Goal: Information Seeking & Learning: Check status

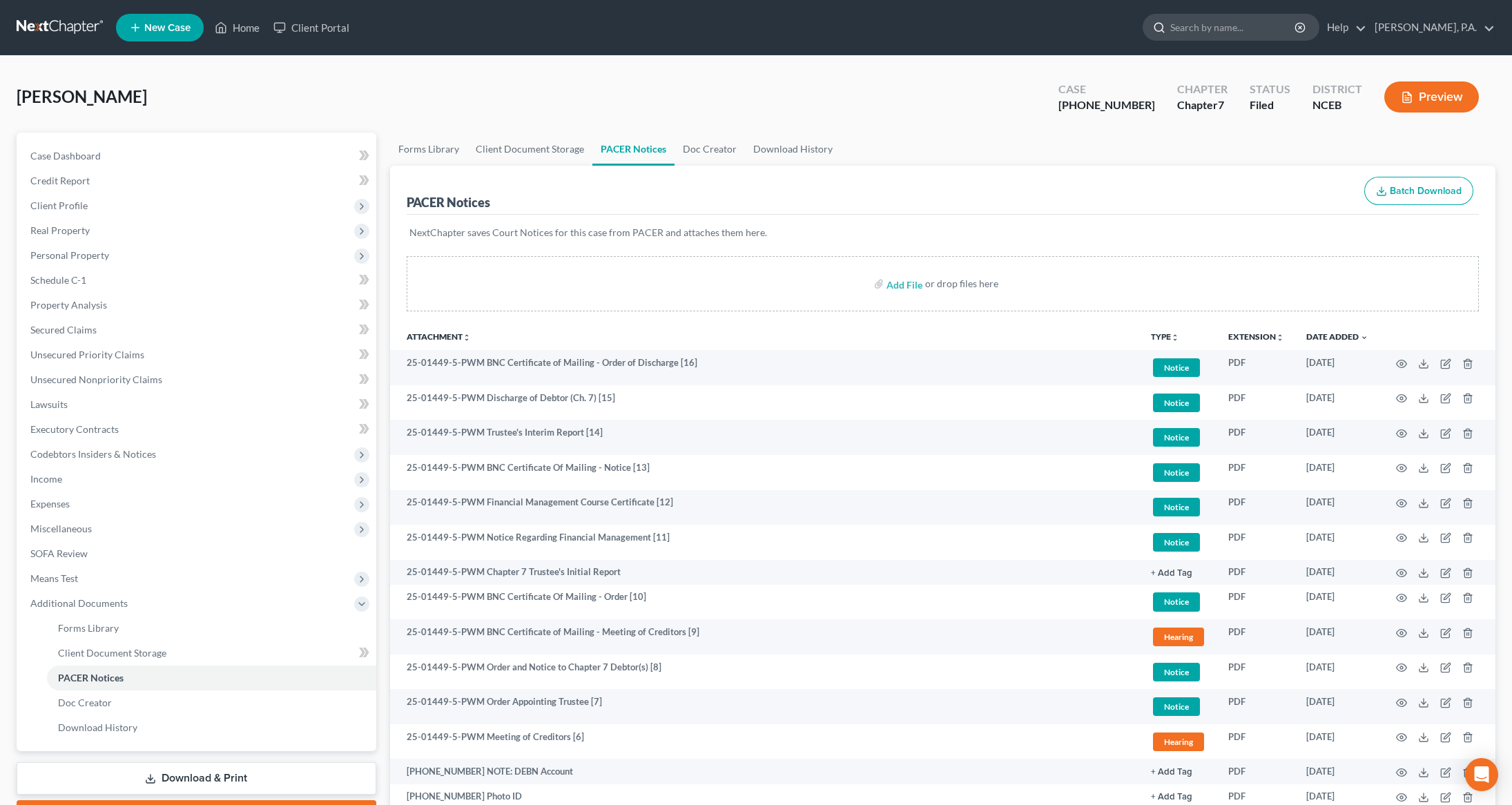
click at [1242, 29] on input "search" at bounding box center [1233, 28] width 127 height 26
type input "[PERSON_NAME]"
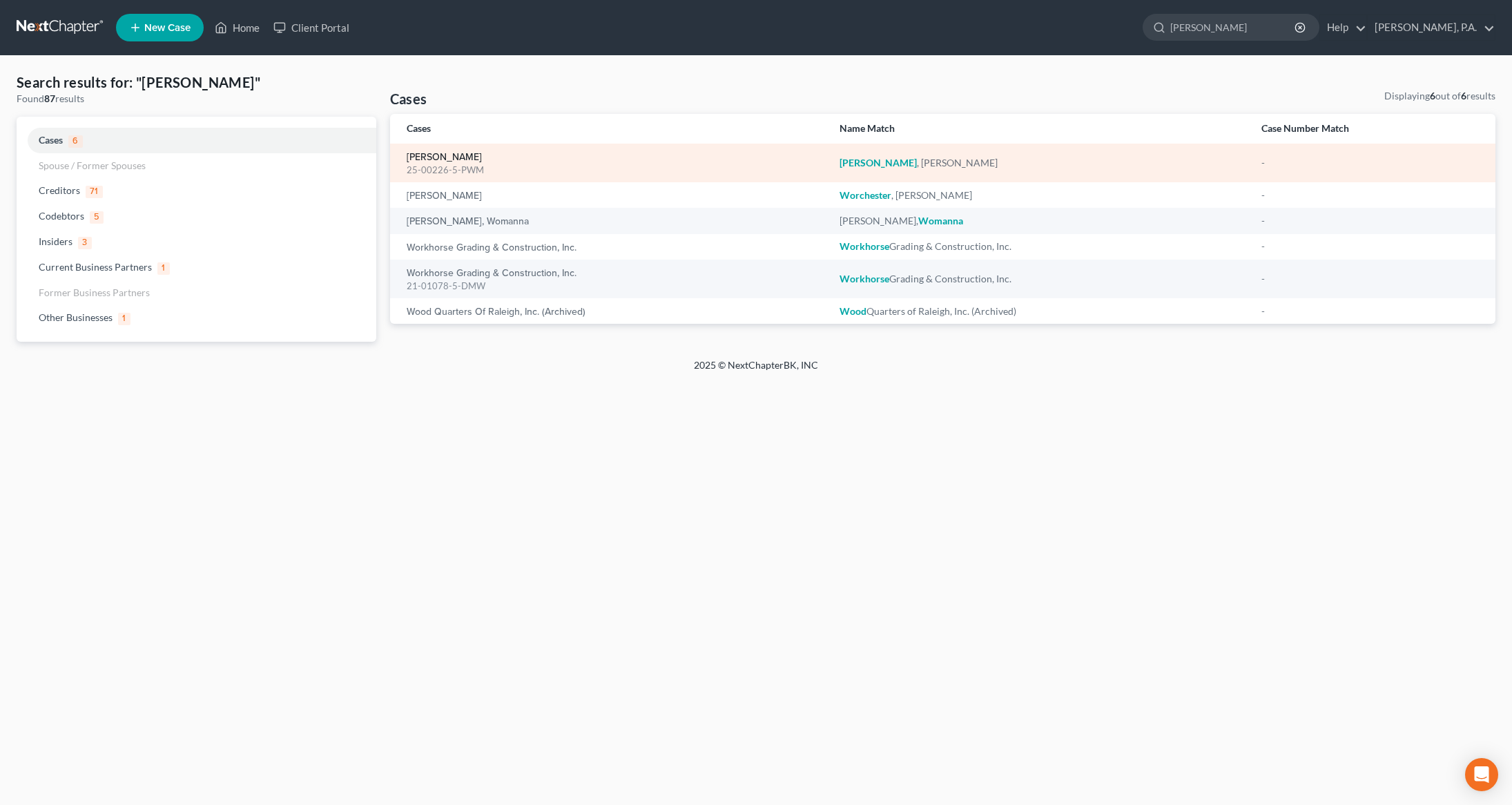
click at [425, 154] on link "[PERSON_NAME]" at bounding box center [444, 157] width 75 height 10
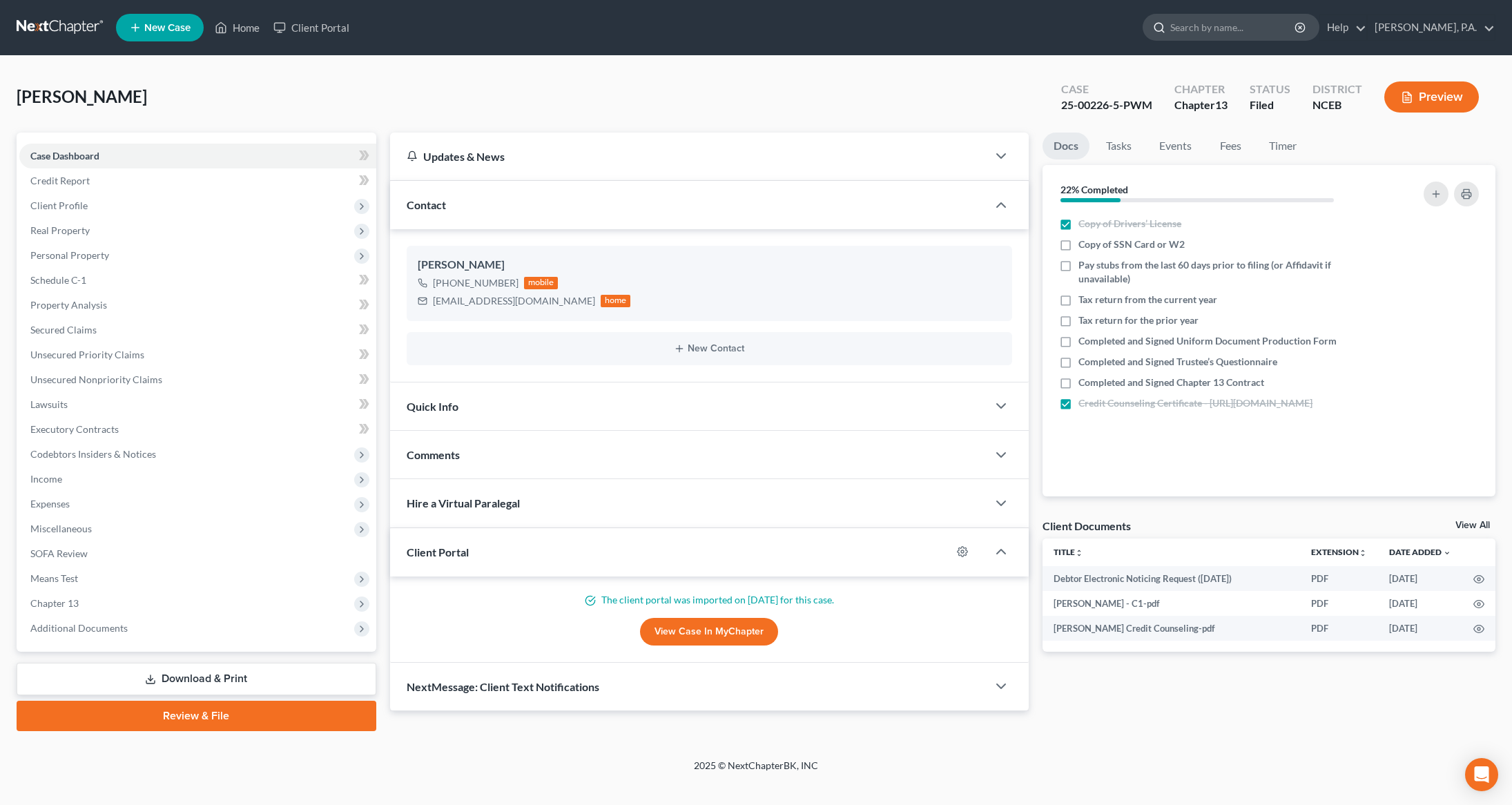
click at [1243, 27] on input "search" at bounding box center [1233, 28] width 127 height 26
click at [1226, 30] on input "search" at bounding box center [1233, 28] width 127 height 26
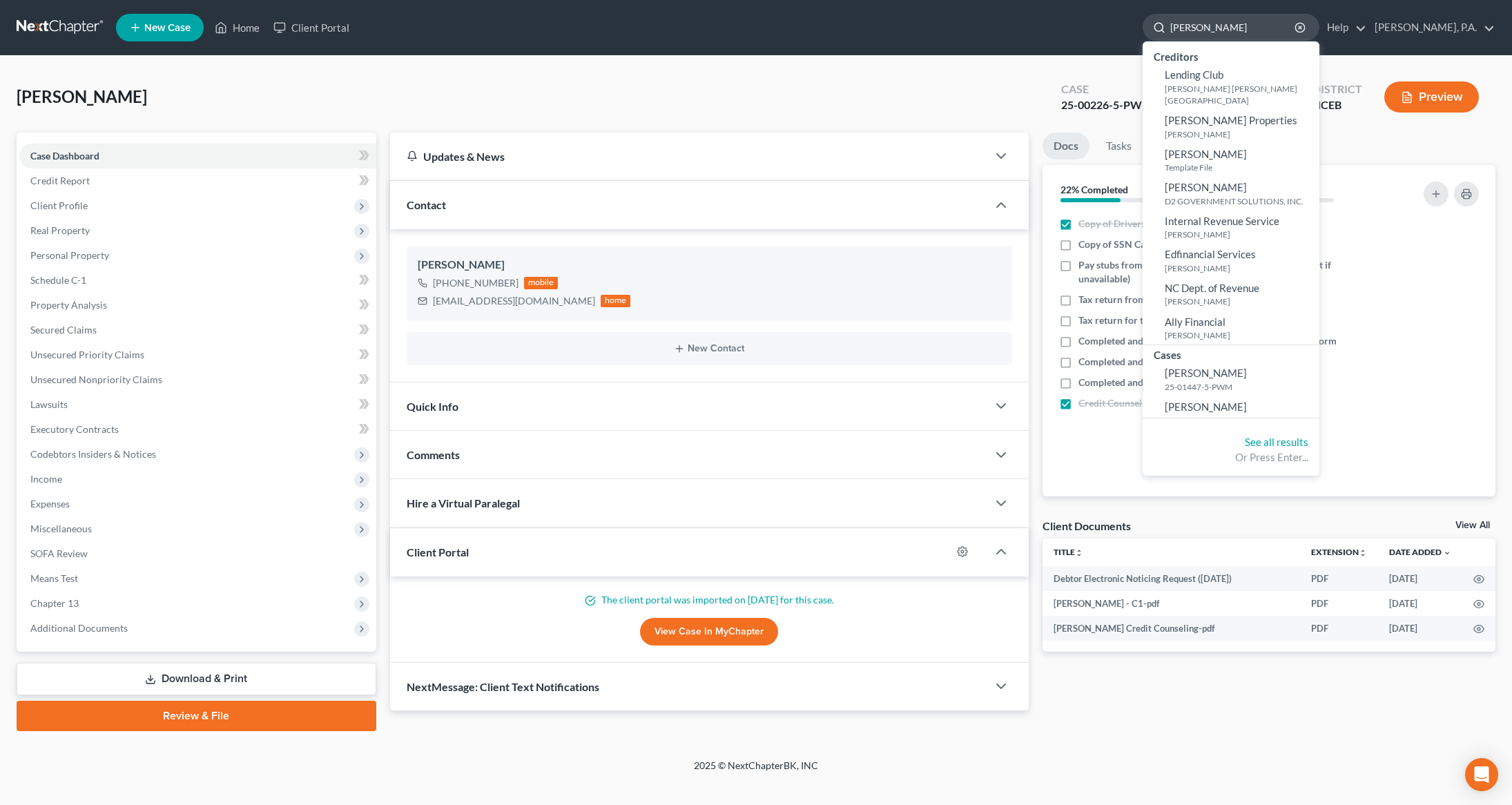
type input "[PERSON_NAME]"
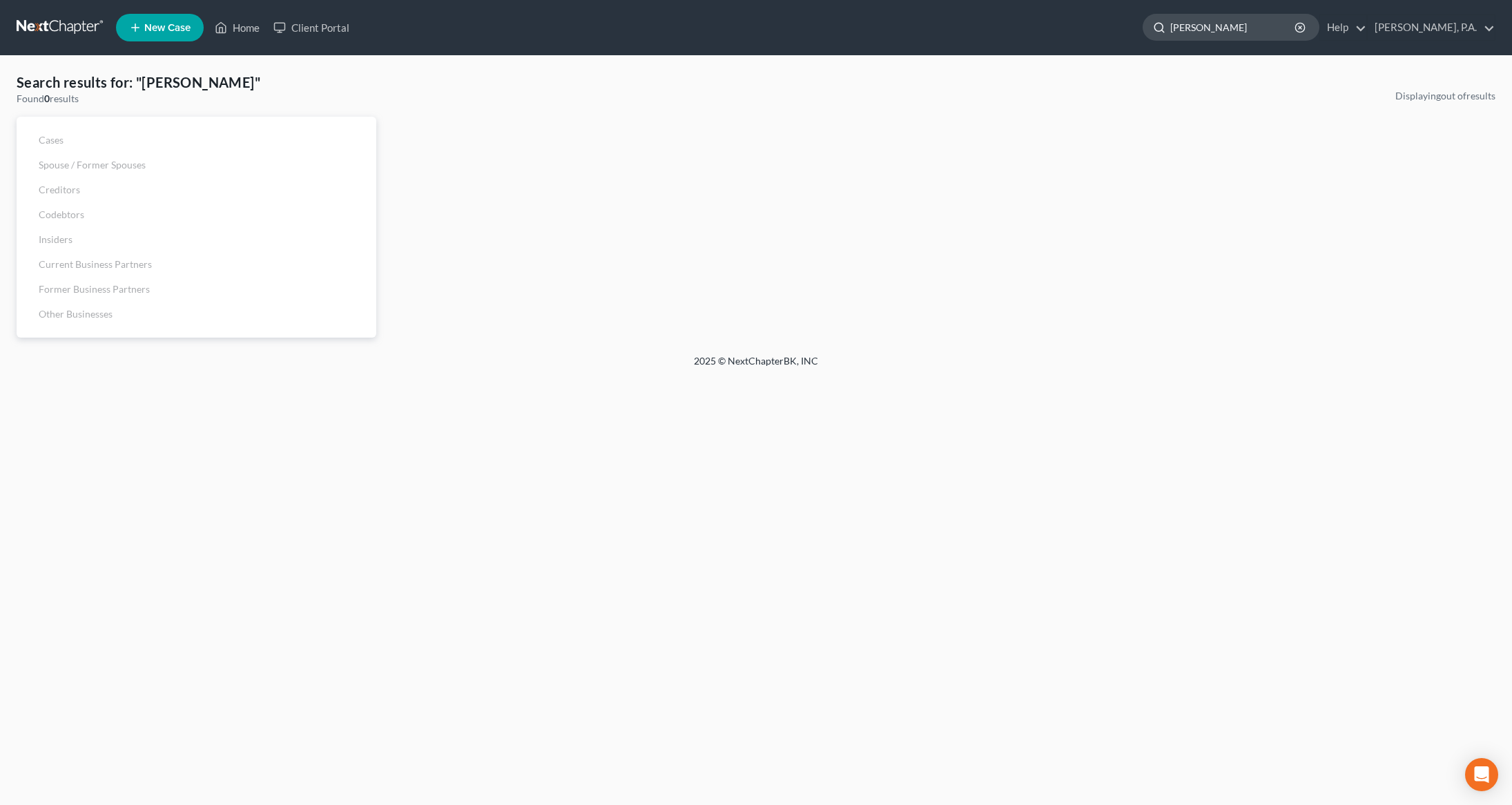
click at [1291, 21] on input "[PERSON_NAME]" at bounding box center [1233, 28] width 127 height 26
drag, startPoint x: 1291, startPoint y: 21, endPoint x: 1175, endPoint y: 21, distance: 116.0
click at [1175, 21] on ul "New Case Home Client Portal [PERSON_NAME] - No Result - See all results Or Pres…" at bounding box center [805, 28] width 1379 height 36
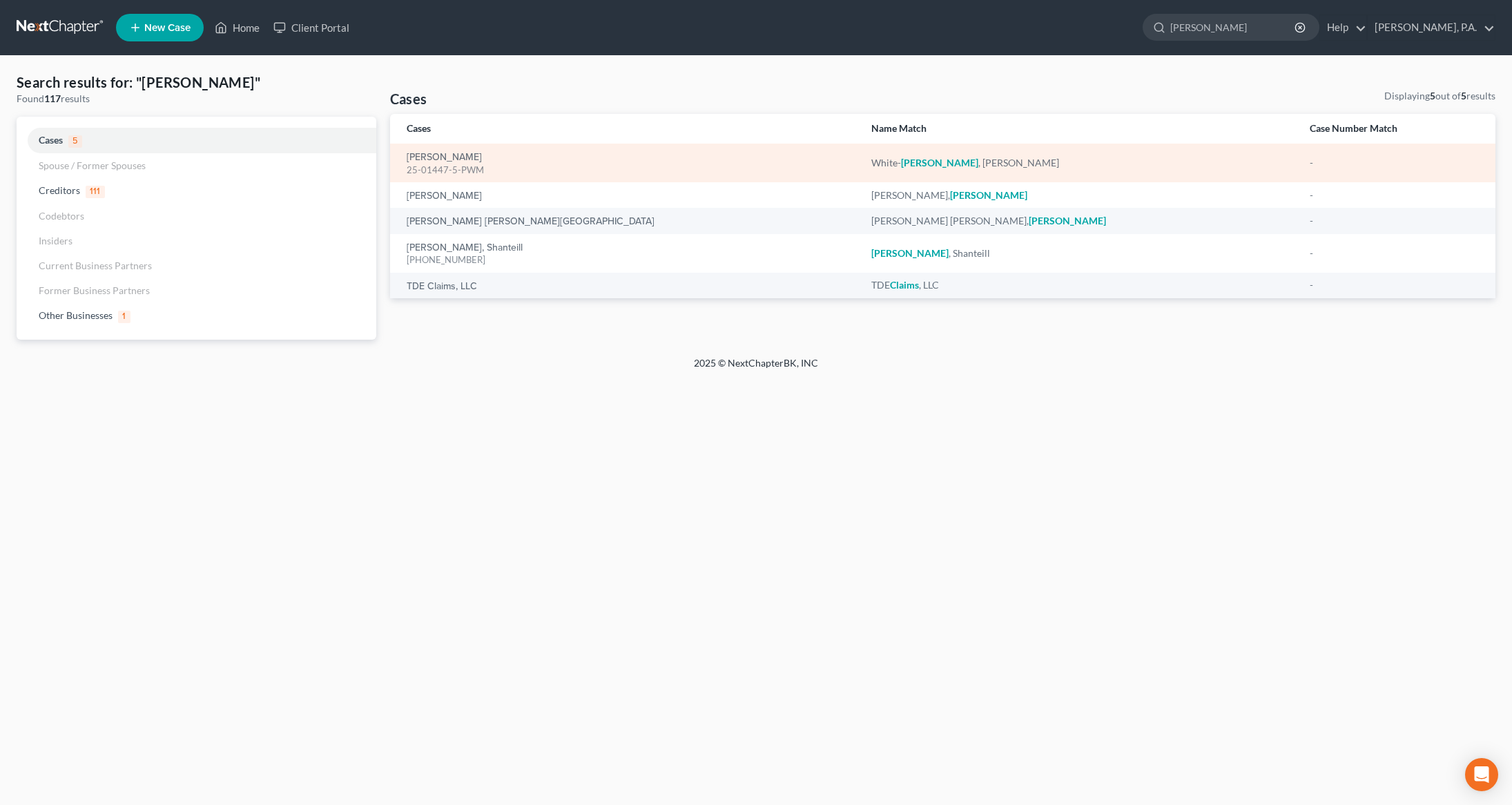
type input "[PERSON_NAME]"
click at [427, 150] on div "[PERSON_NAME] 25-01447-5-PWM" at bounding box center [628, 162] width 442 height 27
click at [415, 153] on link "[PERSON_NAME]" at bounding box center [444, 157] width 75 height 10
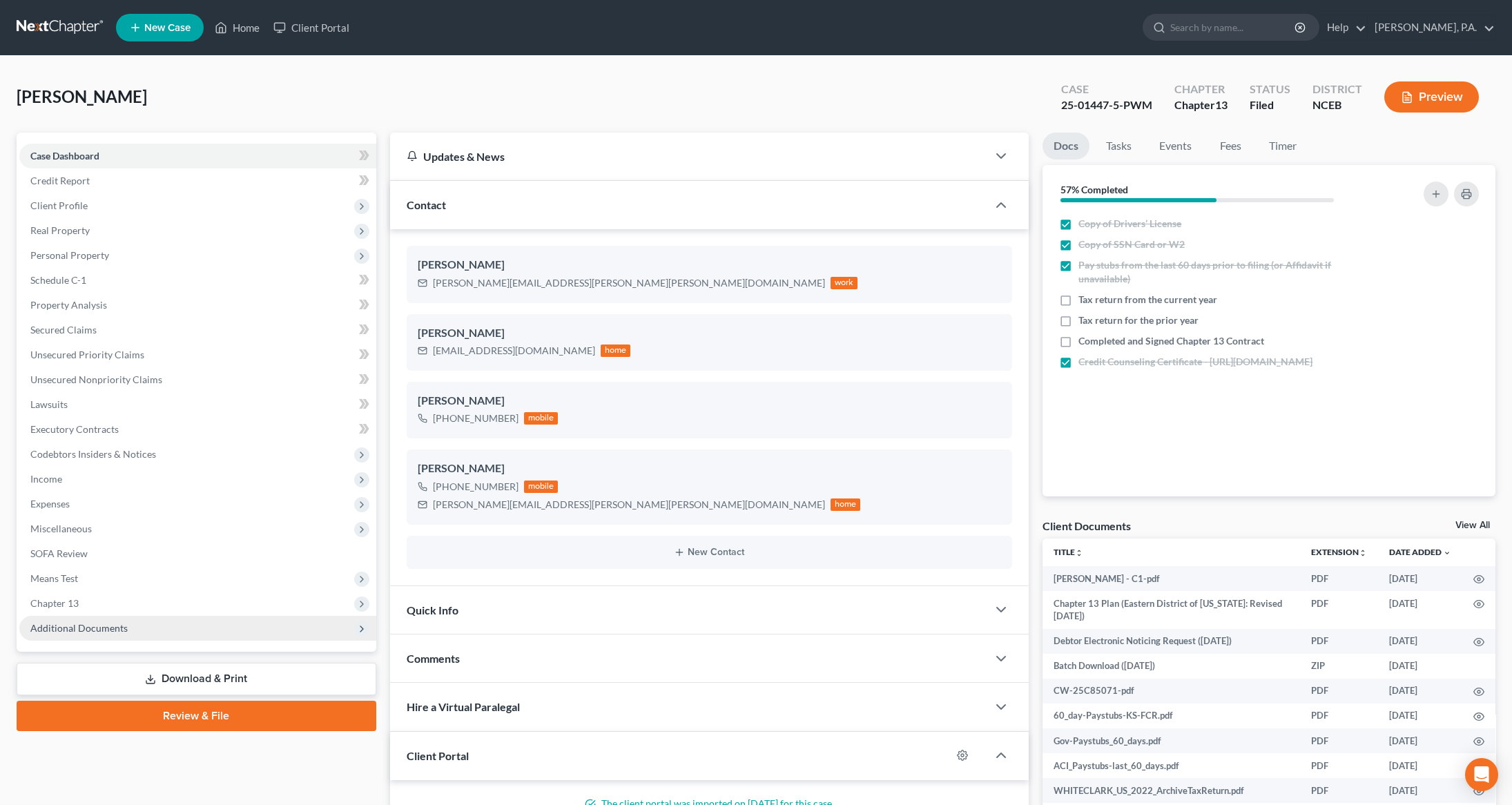
click at [89, 634] on span "Additional Documents" at bounding box center [197, 628] width 357 height 25
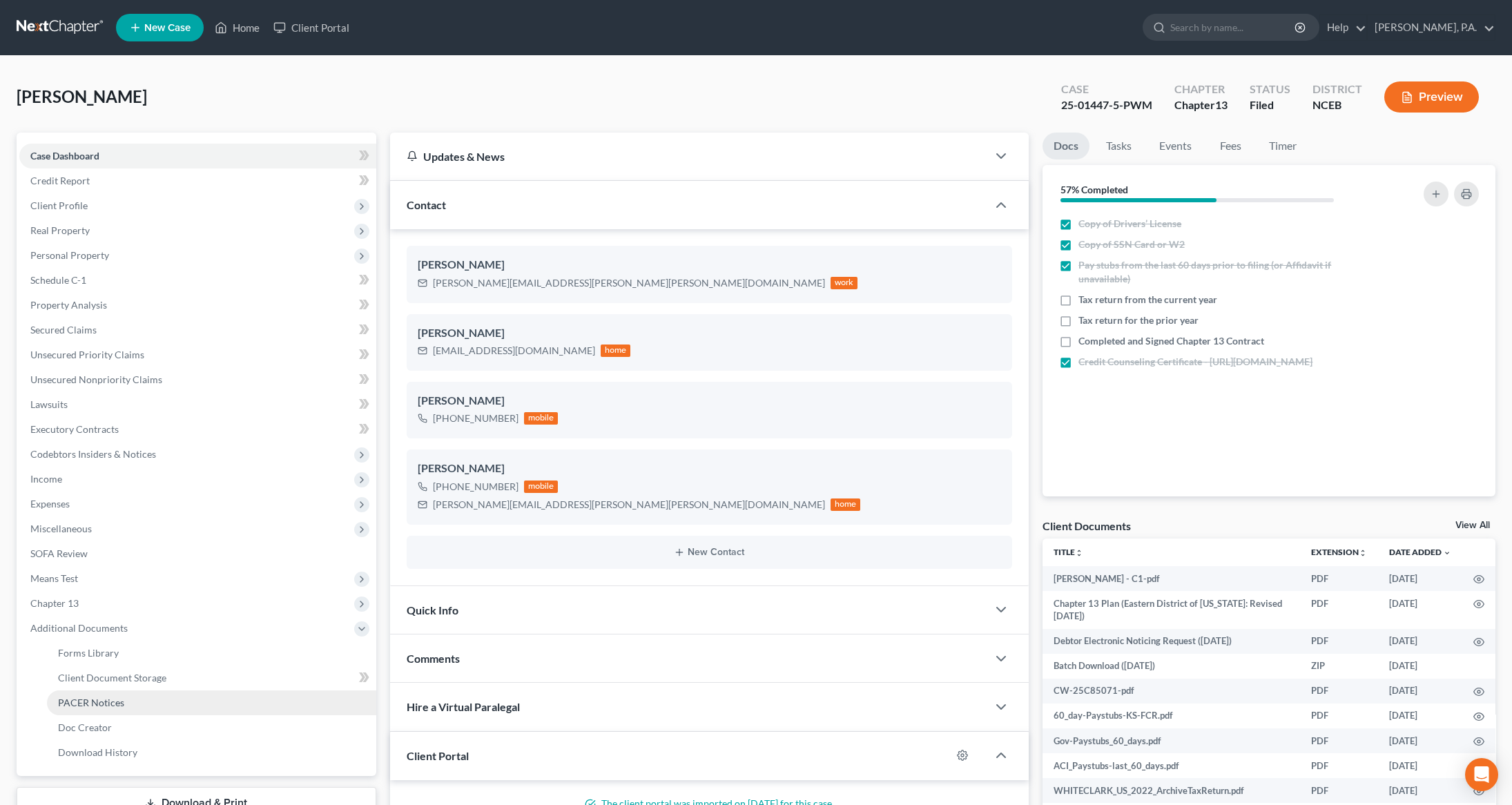
click at [95, 705] on span "PACER Notices" at bounding box center [91, 702] width 66 height 12
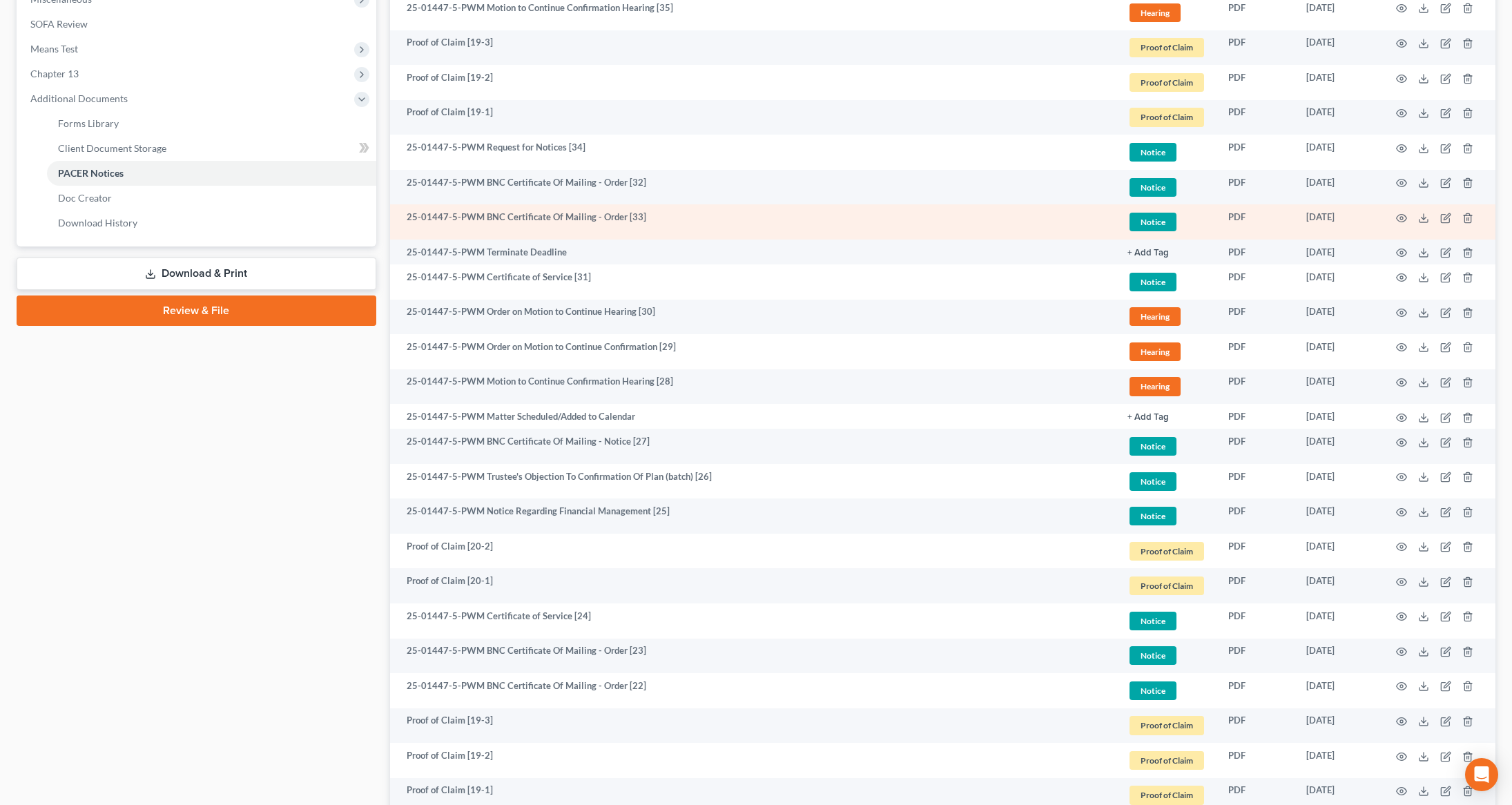
scroll to position [1673, 0]
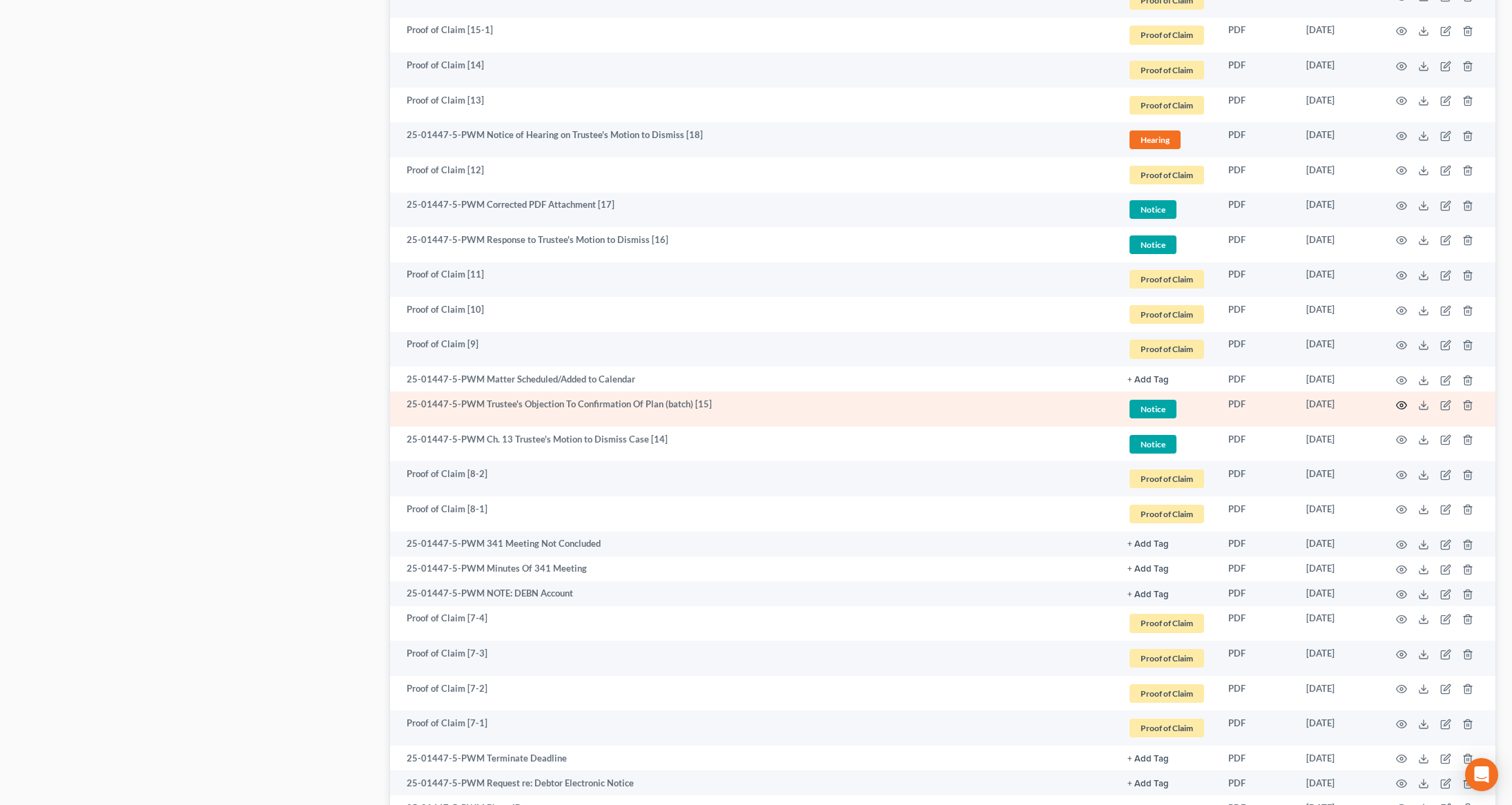
click at [1405, 401] on icon "button" at bounding box center [1401, 405] width 11 height 11
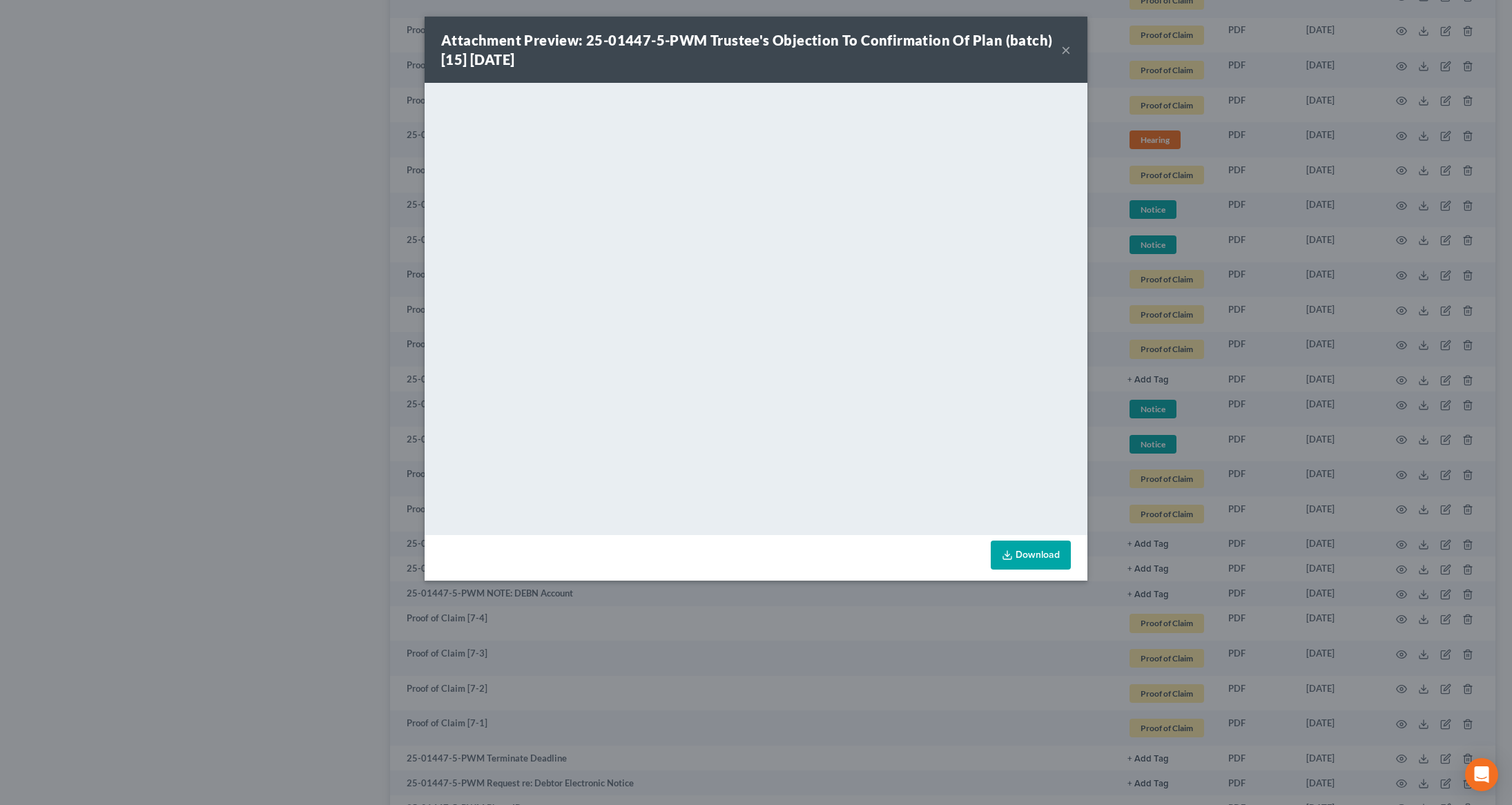
click at [1005, 550] on icon at bounding box center [1007, 555] width 11 height 11
click at [1064, 46] on button "×" at bounding box center [1066, 50] width 10 height 17
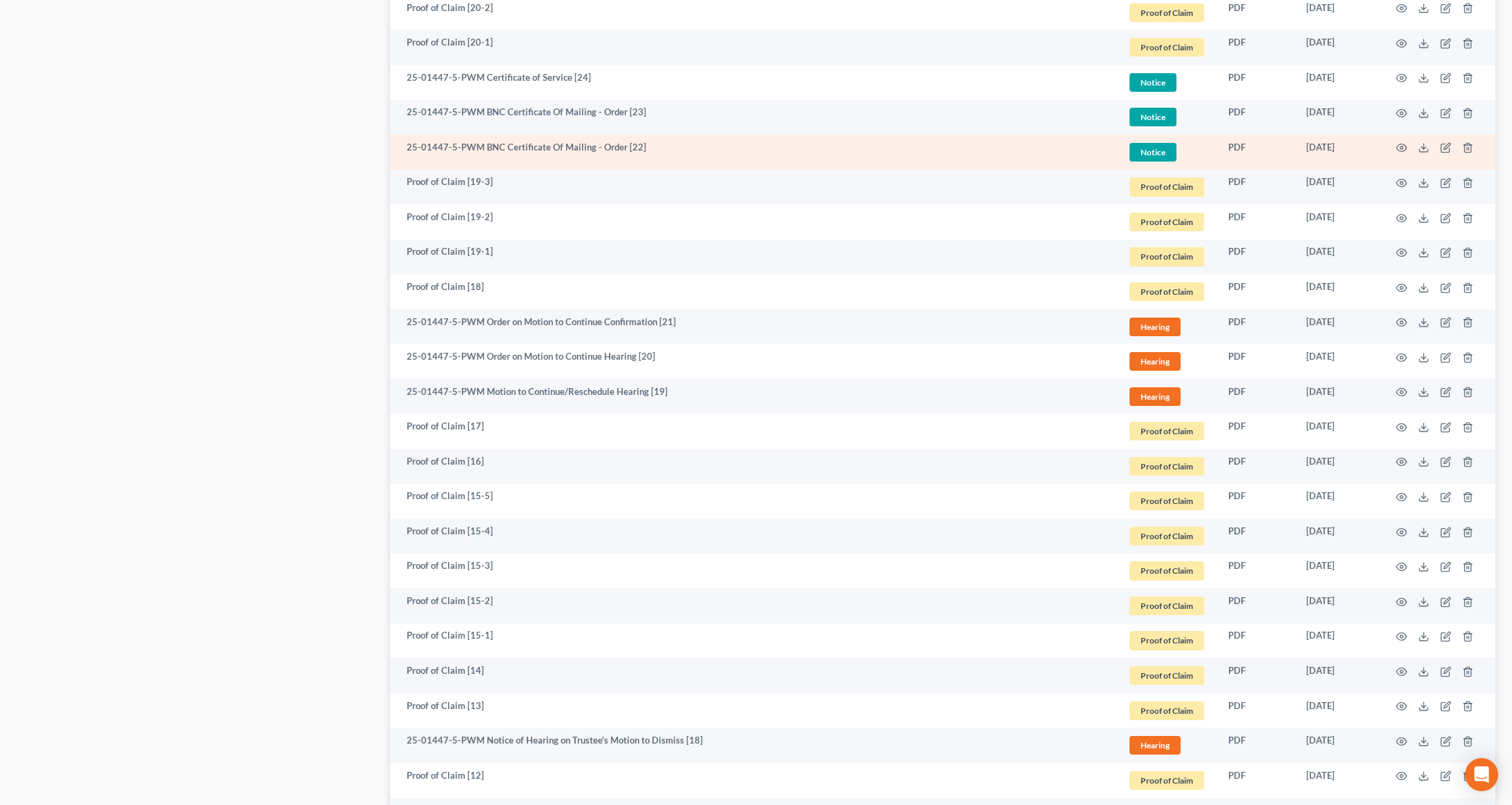
scroll to position [1067, 0]
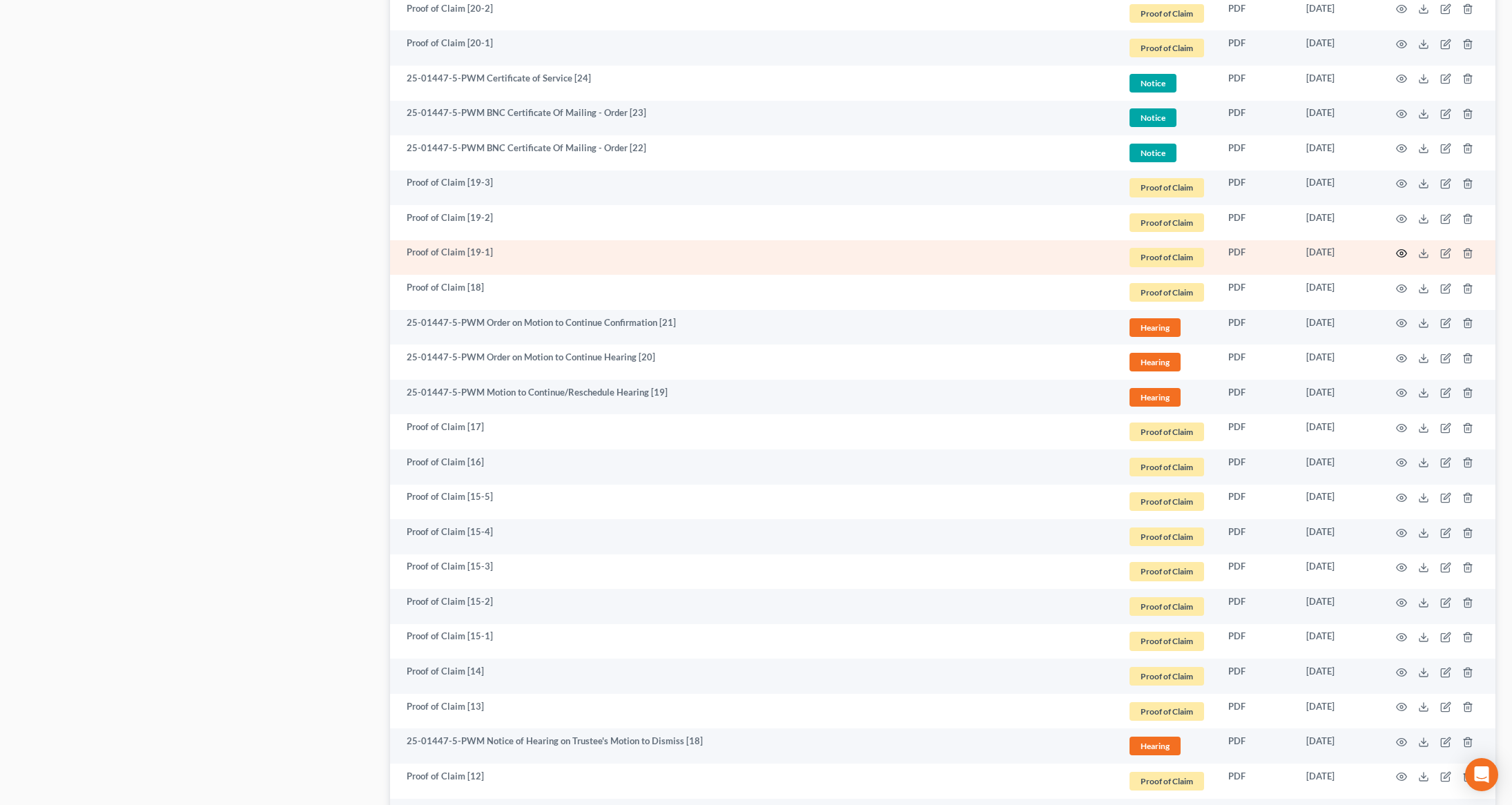
click at [1398, 254] on icon "button" at bounding box center [1401, 253] width 11 height 11
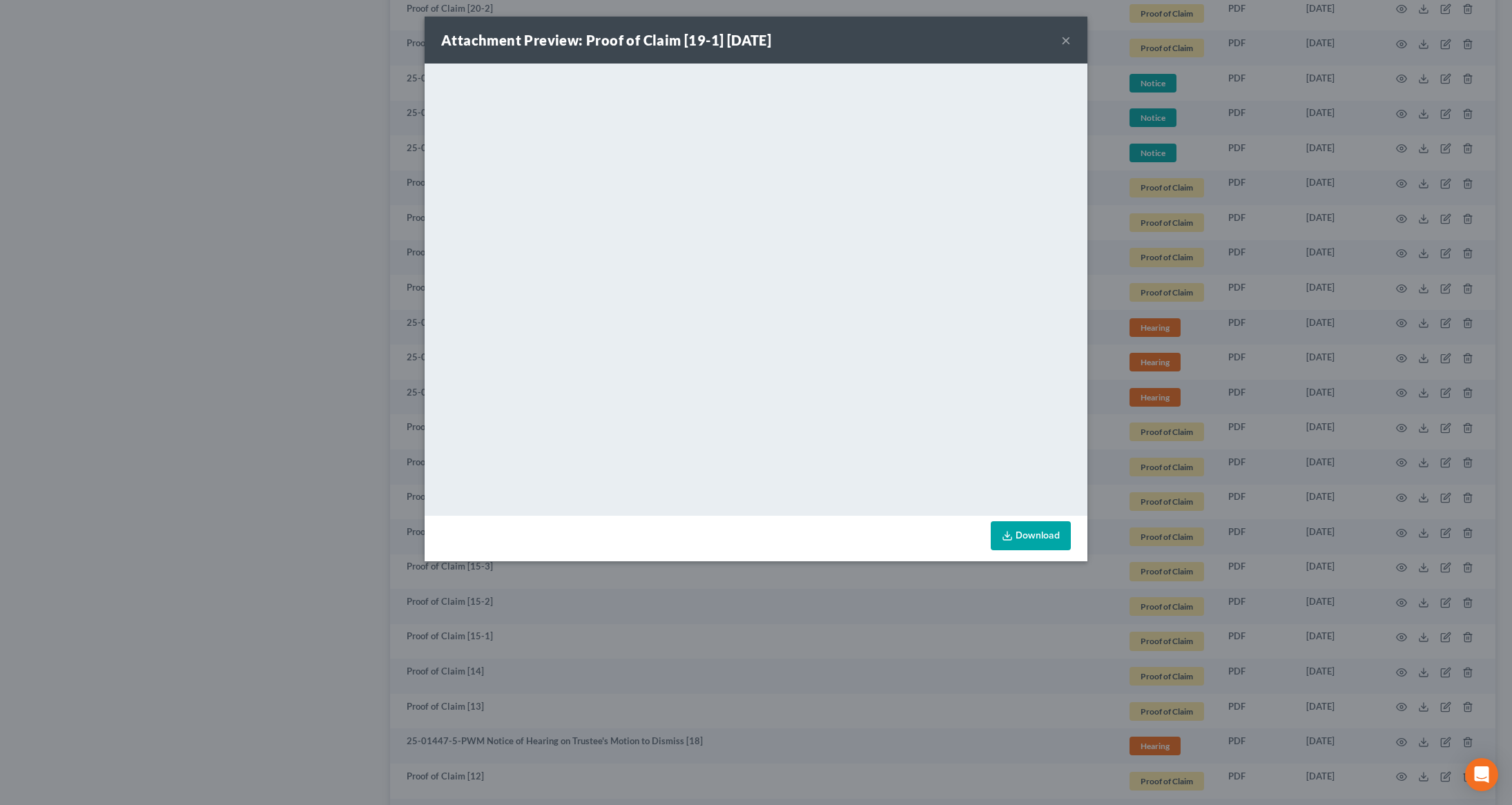
click at [1067, 35] on button "×" at bounding box center [1066, 40] width 10 height 17
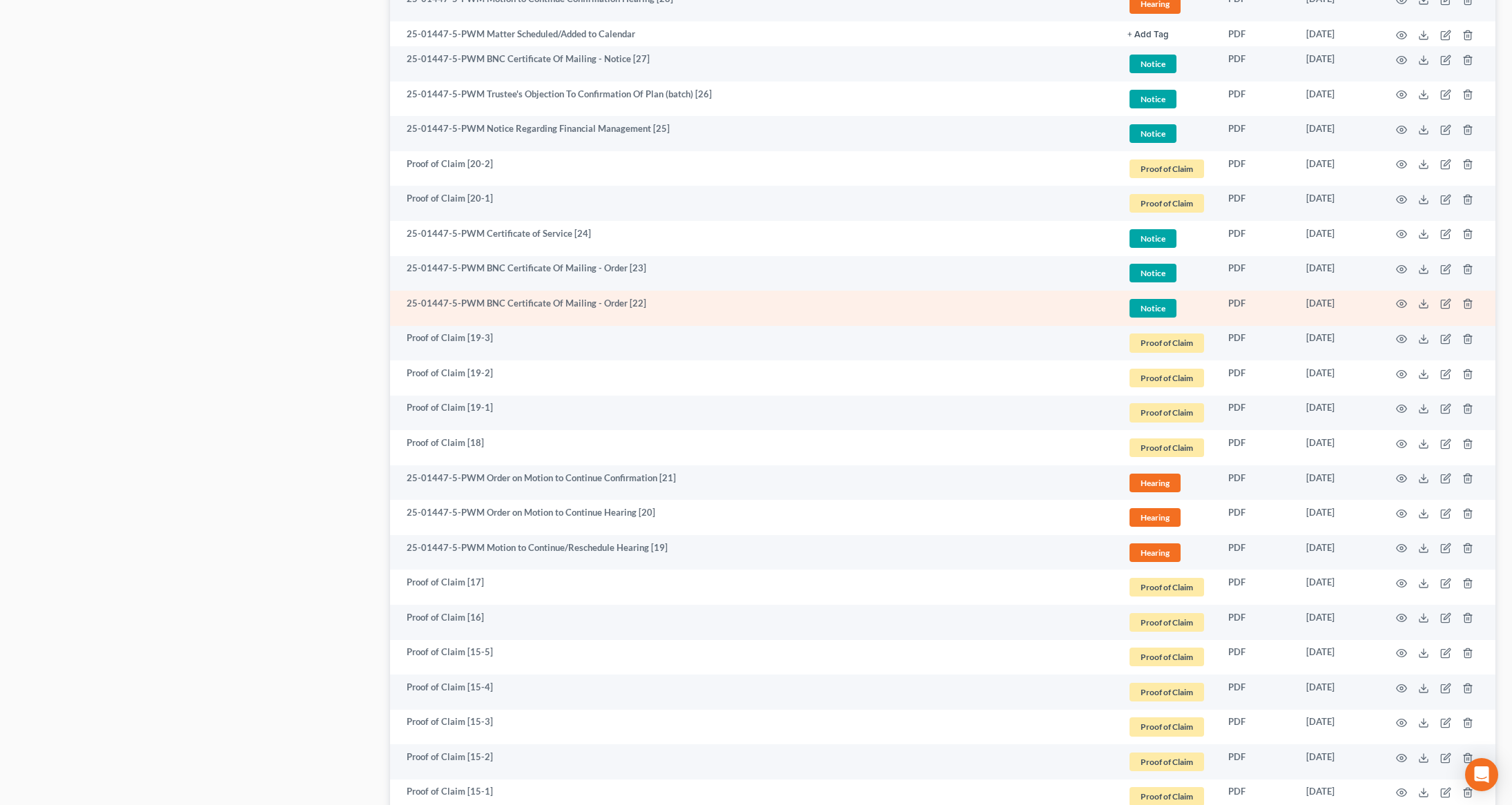
scroll to position [909, 0]
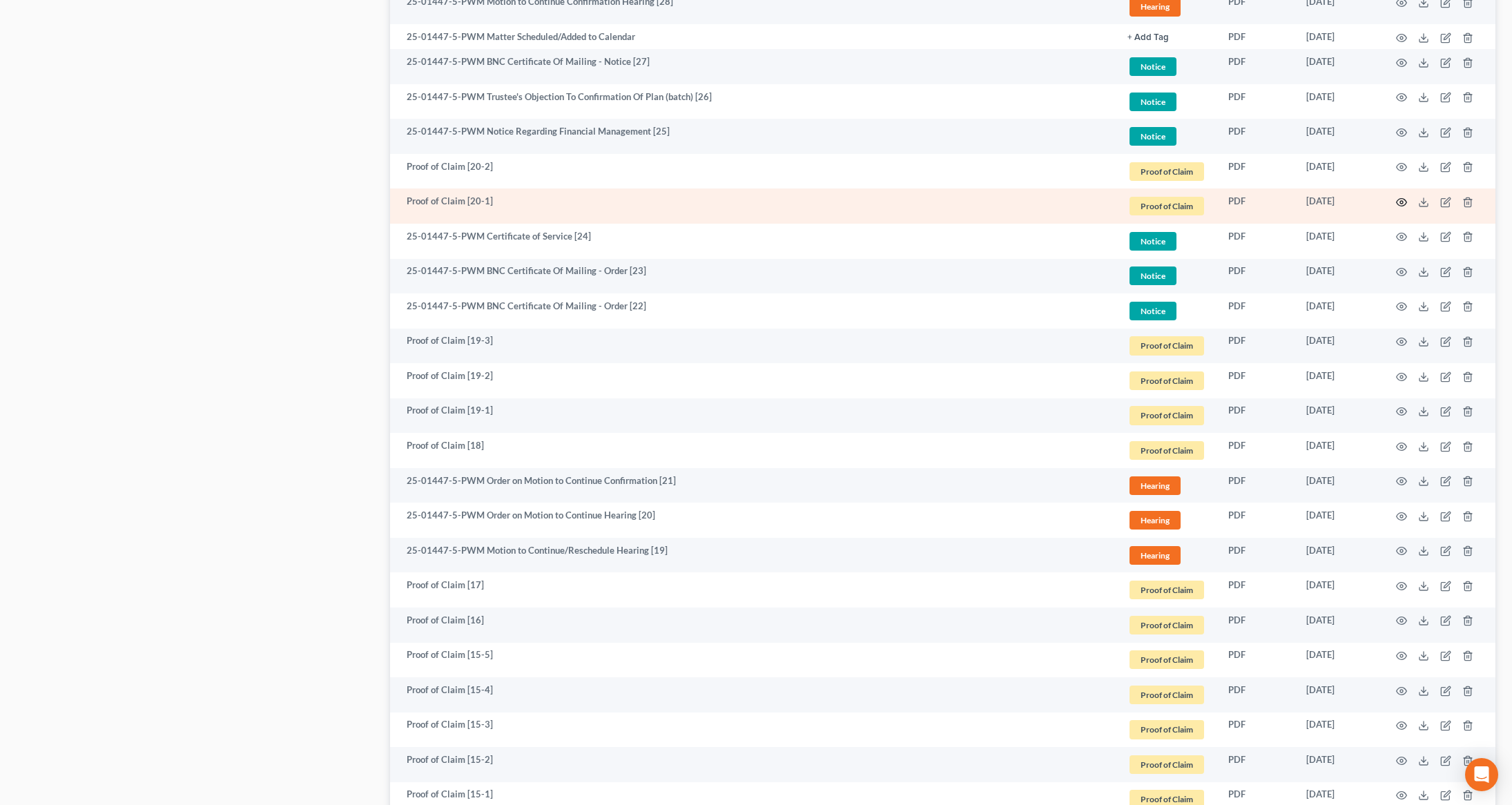
click at [1400, 201] on circle "button" at bounding box center [1401, 202] width 3 height 3
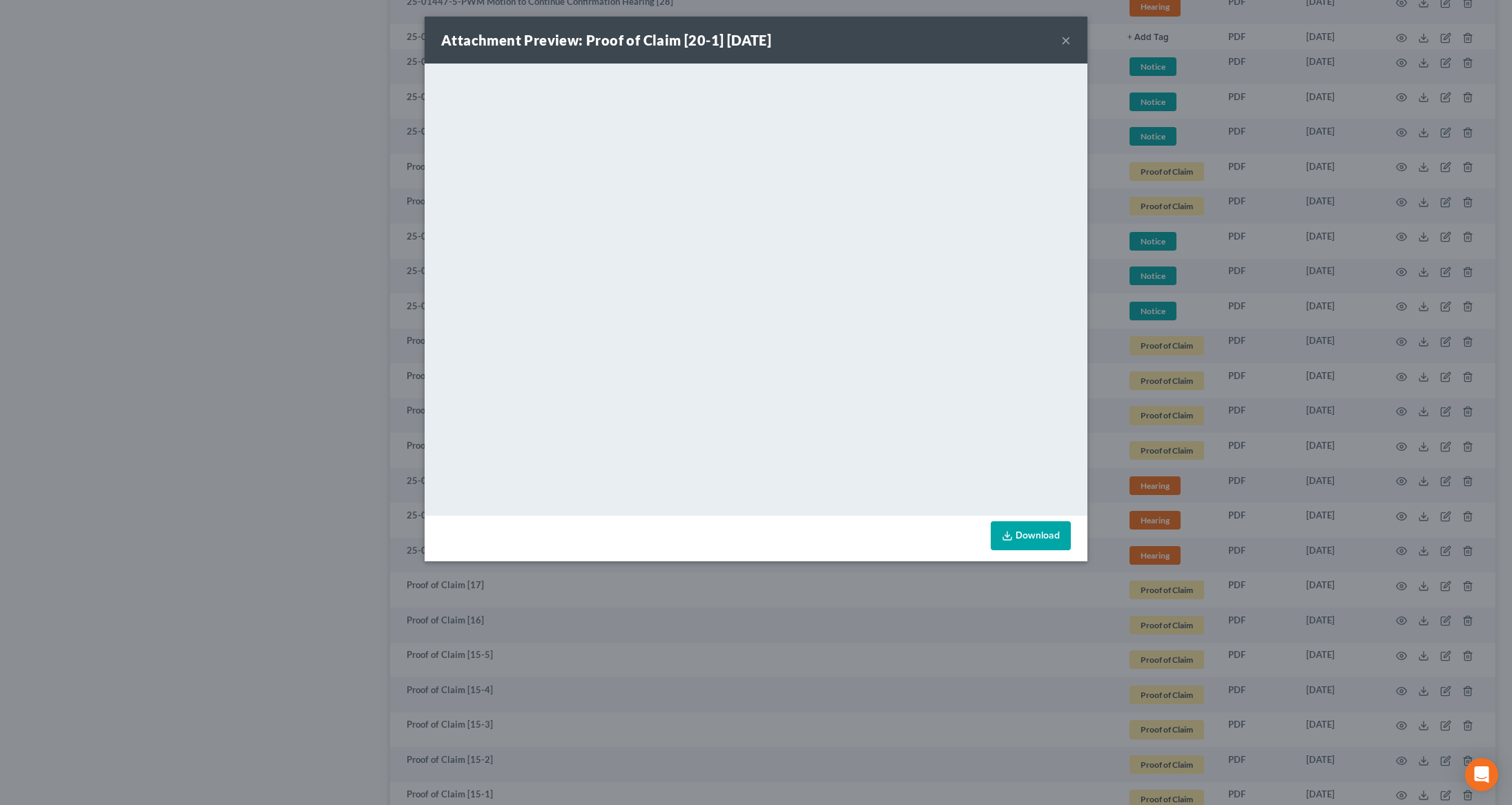
click at [1072, 45] on div "Attachment Preview: Proof of Claim [20-1] [DATE] ×" at bounding box center [756, 39] width 663 height 47
click at [1068, 41] on button "×" at bounding box center [1066, 40] width 10 height 17
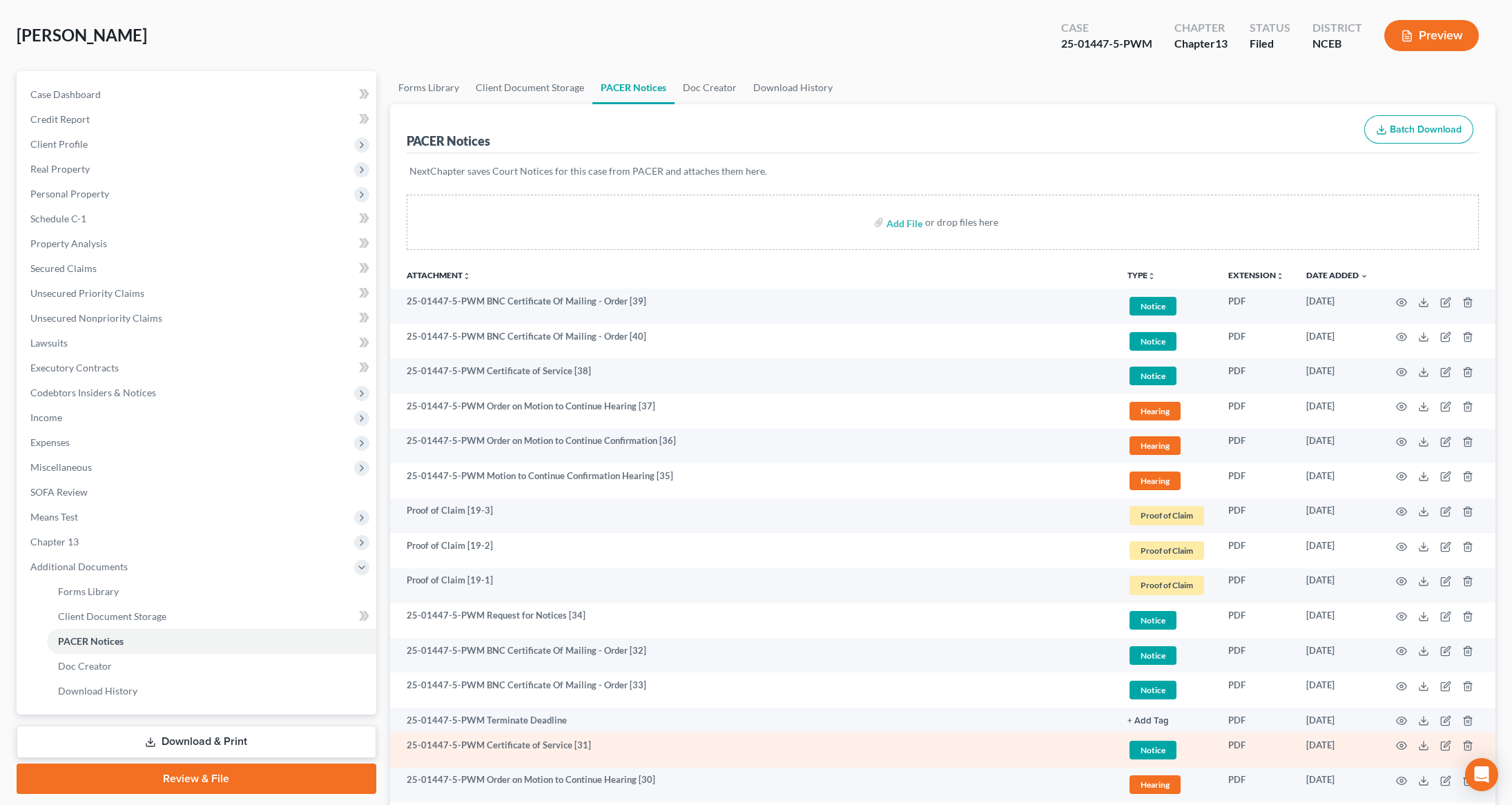
scroll to position [62, 0]
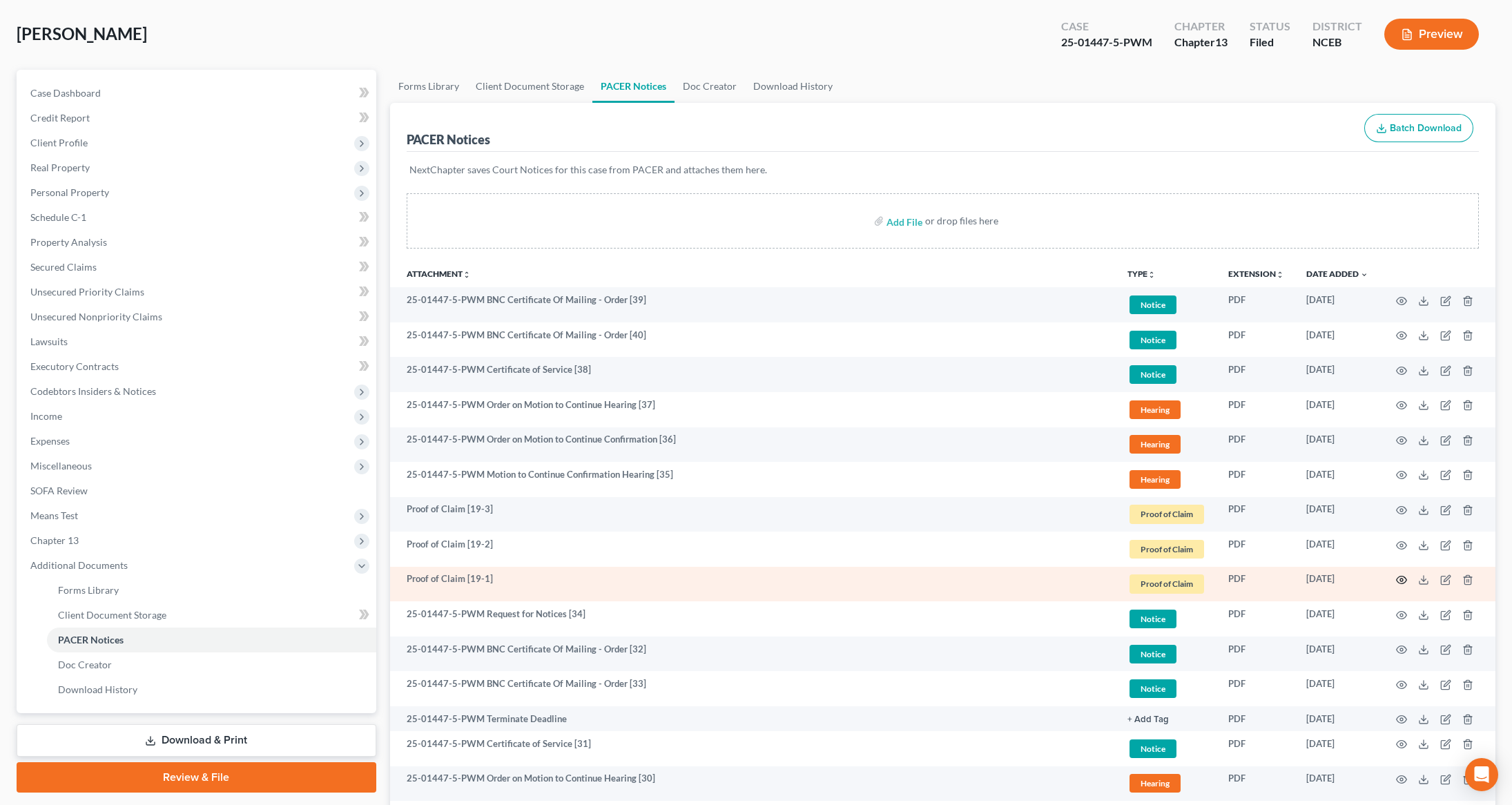
click at [1404, 580] on icon "button" at bounding box center [1401, 580] width 11 height 11
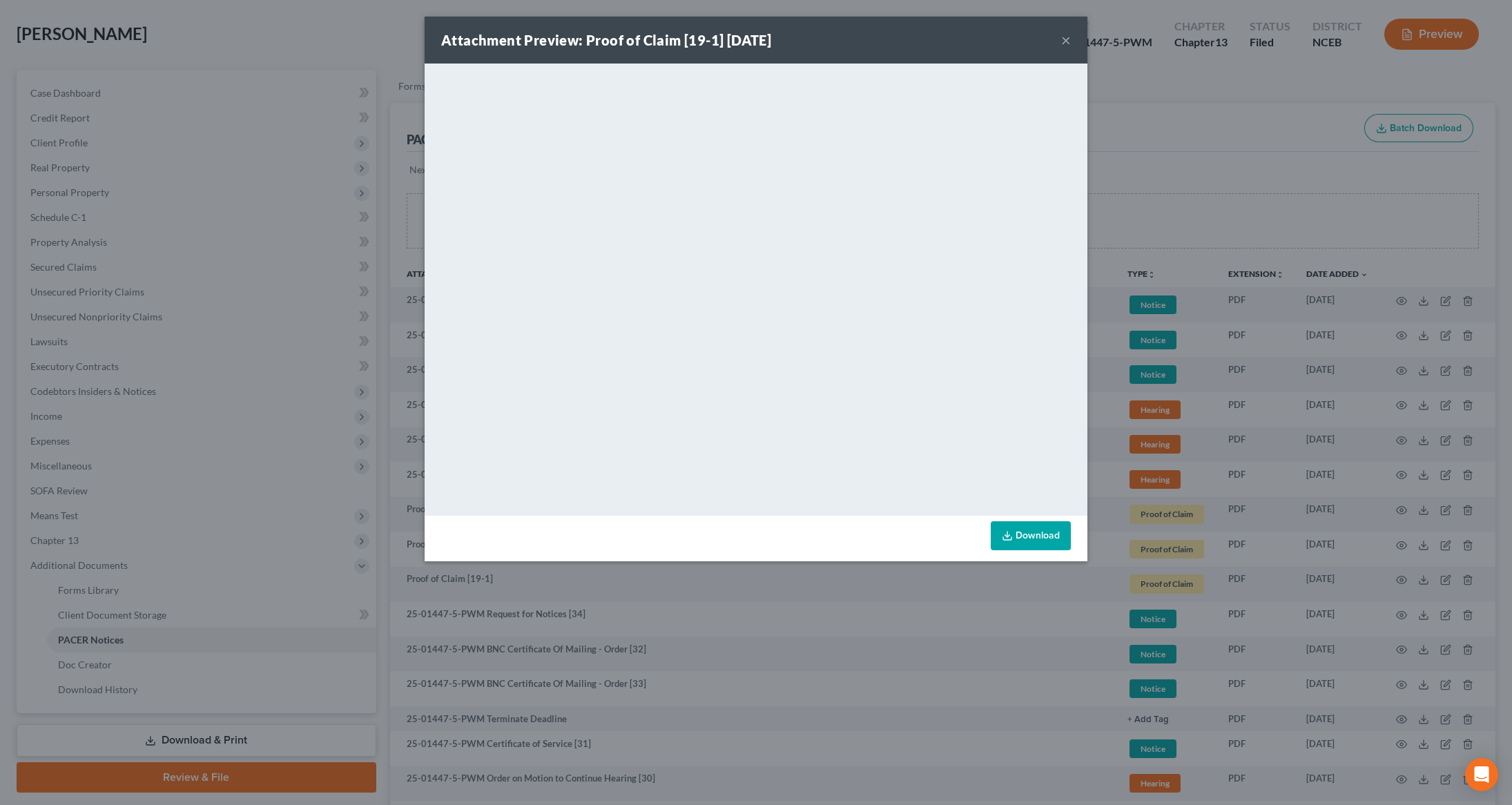
click at [1063, 35] on button "×" at bounding box center [1066, 40] width 10 height 17
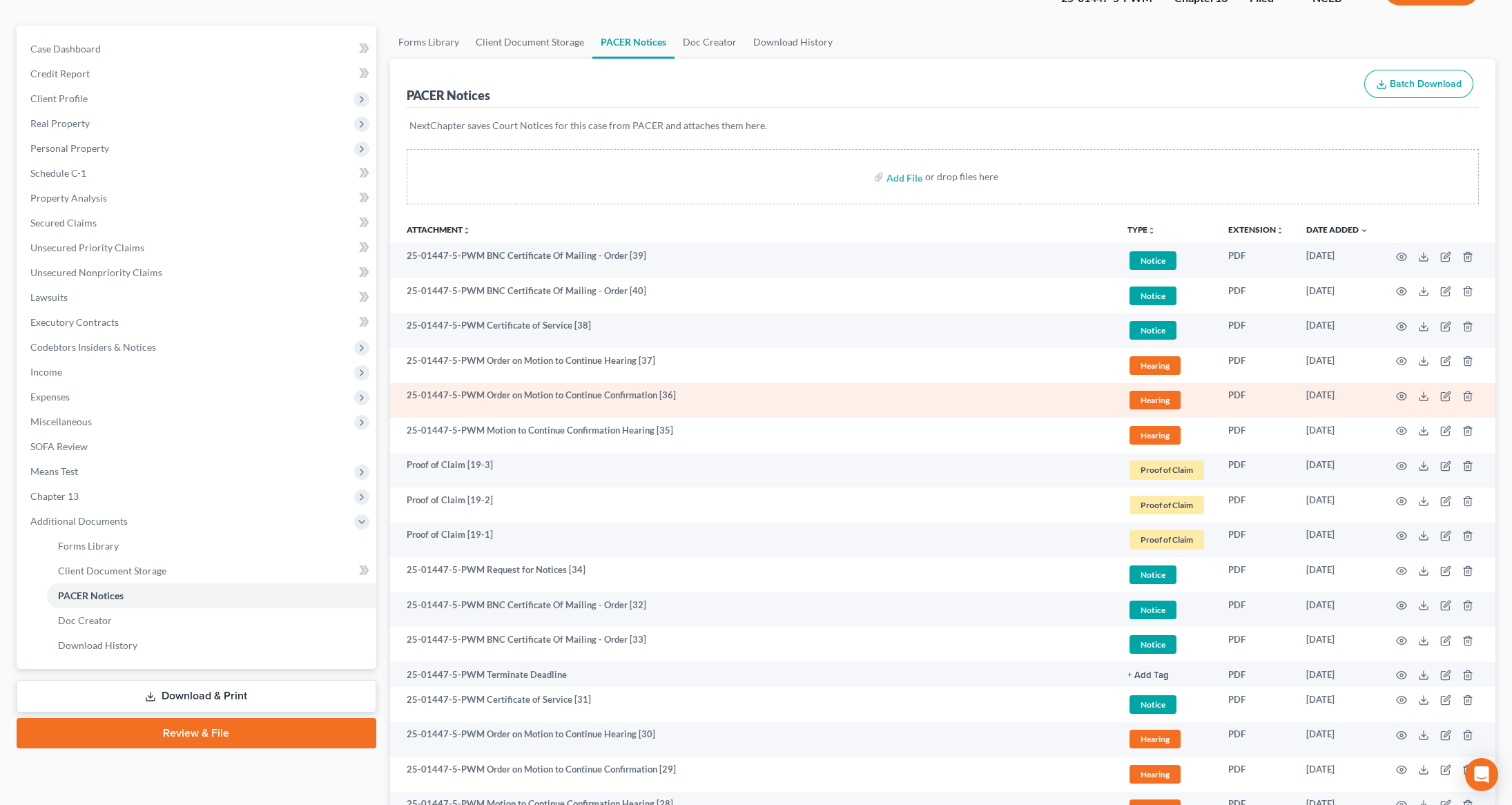
scroll to position [0, 0]
